Goal: Ask a question

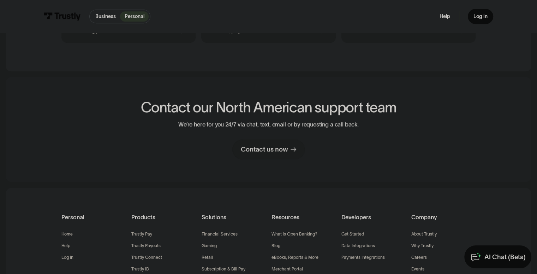
scroll to position [416, 0]
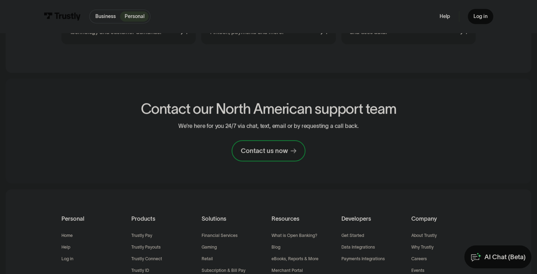
click at [278, 147] on div "Contact us now" at bounding box center [264, 150] width 47 height 8
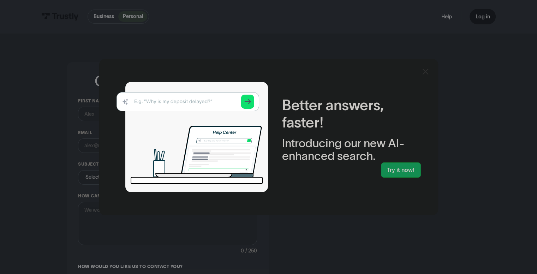
click at [428, 74] on icon at bounding box center [425, 71] width 6 height 6
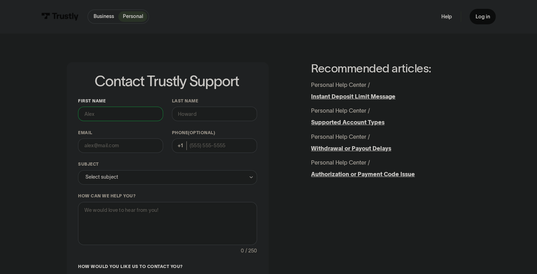
click at [98, 113] on input "First name" at bounding box center [120, 114] width 85 height 14
type input "[PERSON_NAME]"
type input "[EMAIL_ADDRESS][DOMAIN_NAME]"
type input "[PHONE_NUMBER]"
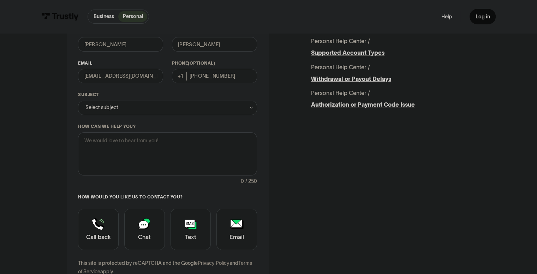
scroll to position [71, 0]
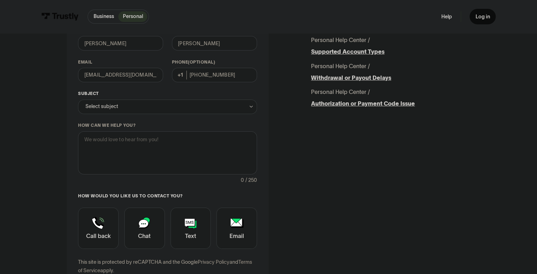
click at [128, 111] on div "Select subject" at bounding box center [167, 107] width 179 height 14
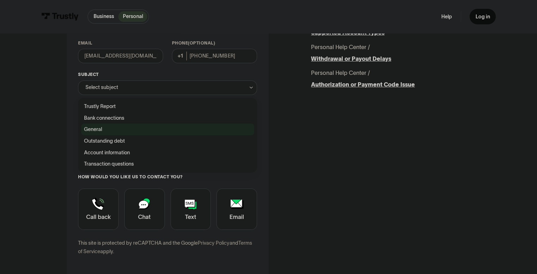
scroll to position [106, 0]
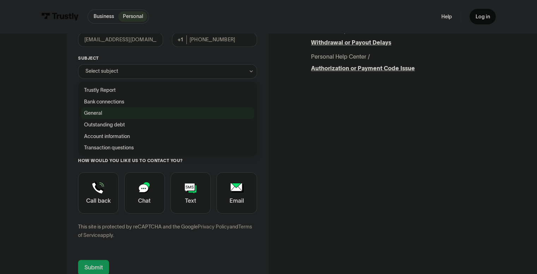
click at [107, 112] on div "Contact Trustly Support" at bounding box center [167, 113] width 173 height 12
type input "*******"
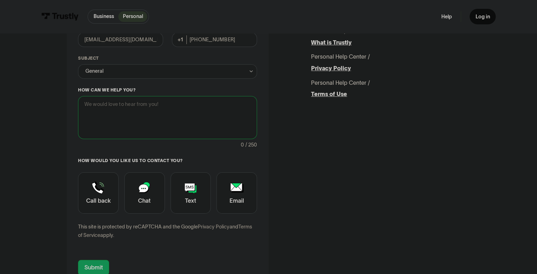
click at [107, 112] on textarea "How can we help you?" at bounding box center [167, 117] width 179 height 43
type textarea "question"
click at [100, 198] on div "Contact Trustly Support" at bounding box center [98, 193] width 41 height 42
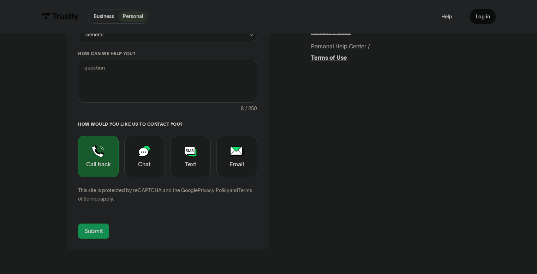
scroll to position [176, 0]
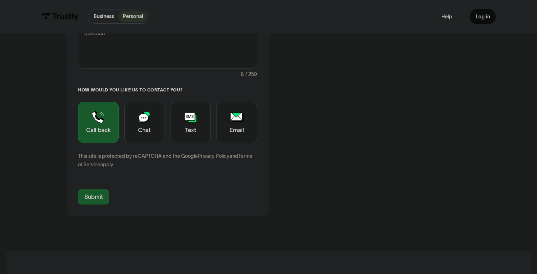
click at [90, 199] on input "Submit" at bounding box center [93, 196] width 31 height 15
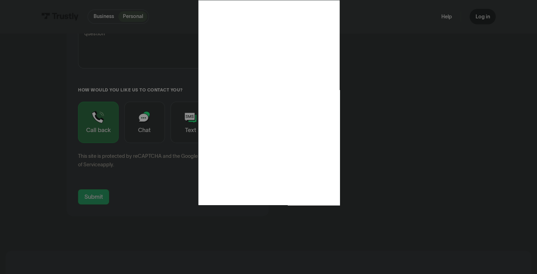
type input "[PHONE_NUMBER]"
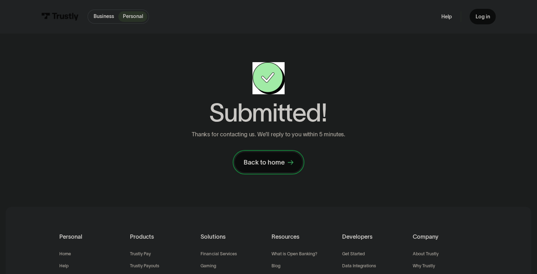
click at [279, 157] on link "Back to home" at bounding box center [268, 162] width 67 height 20
